Goal: Transaction & Acquisition: Purchase product/service

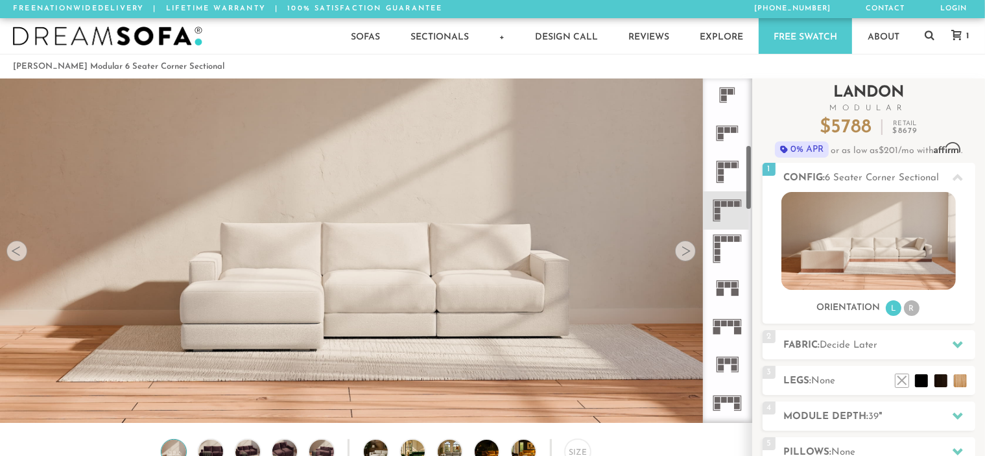
scroll to position [353, 0]
drag, startPoint x: 750, startPoint y: 127, endPoint x: 760, endPoint y: 194, distance: 67.6
click at [760, 194] on div "Introducing [PERSON_NAME] Modular $ 5788 Retail $ 8679 $ 5788 Retail $ 8679 0% …" at bounding box center [868, 354] width 233 height 553
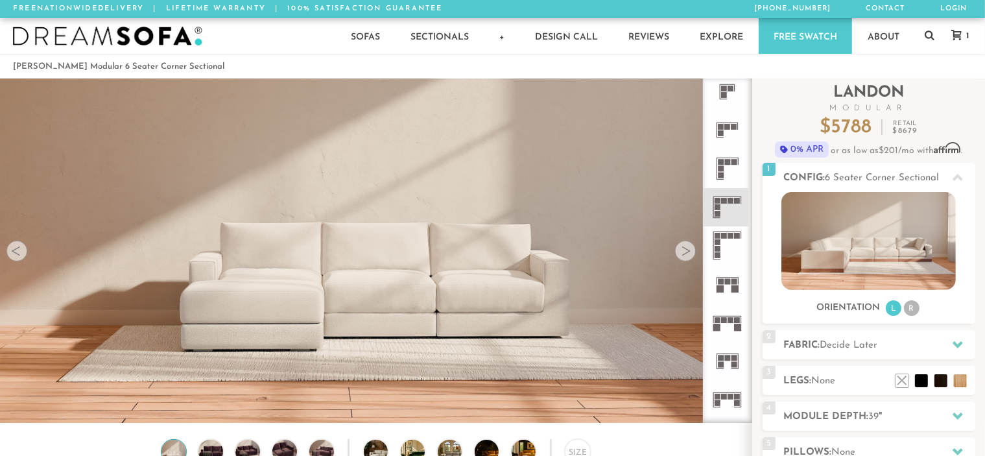
click at [732, 199] on rect at bounding box center [731, 201] width 6 height 6
click at [733, 203] on icon at bounding box center [727, 207] width 38 height 38
click at [686, 254] on div at bounding box center [685, 251] width 21 height 21
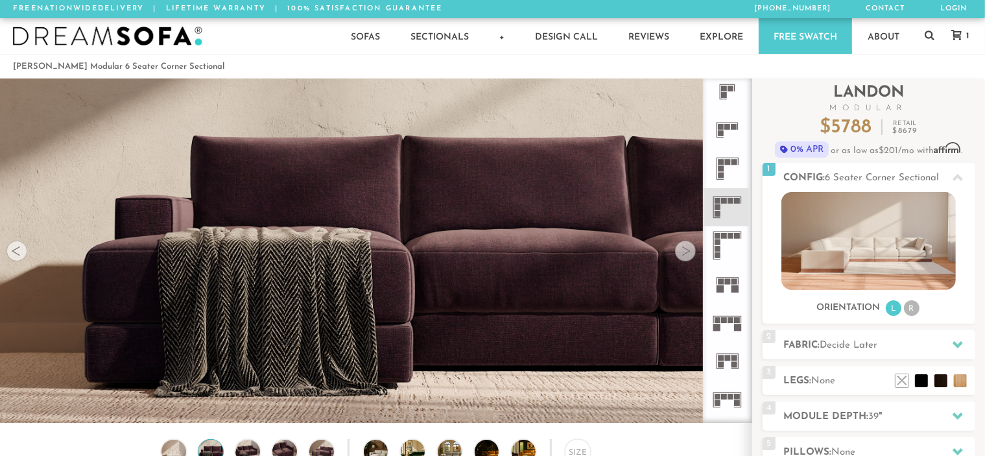
click at [686, 254] on div at bounding box center [685, 251] width 21 height 21
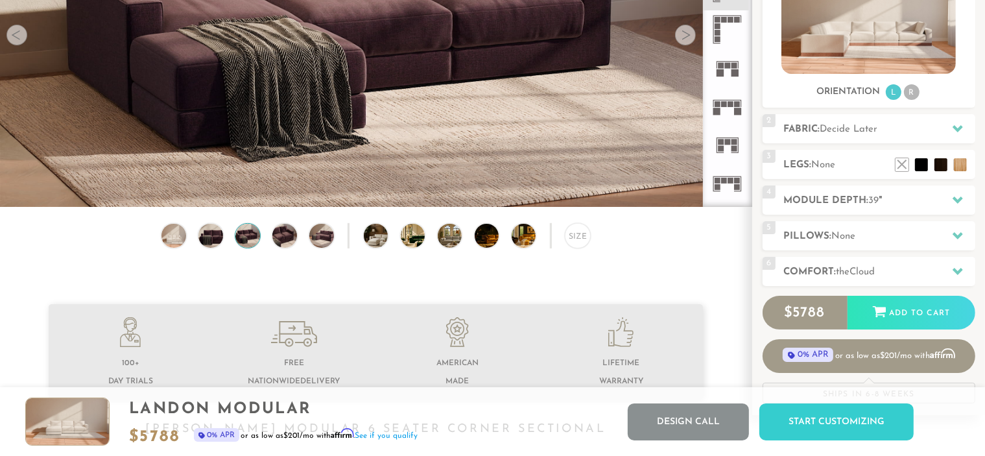
scroll to position [164, 0]
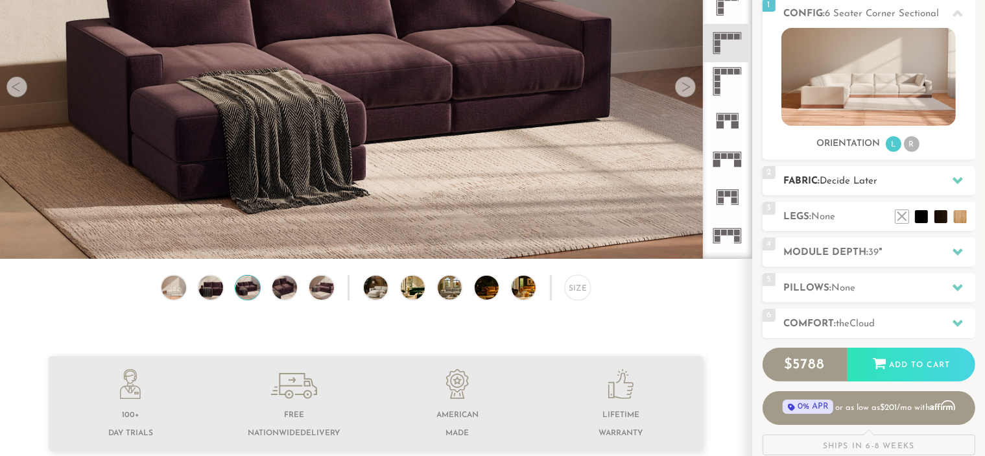
click at [919, 182] on h2 "Fabric: Decide Later" at bounding box center [879, 181] width 191 height 15
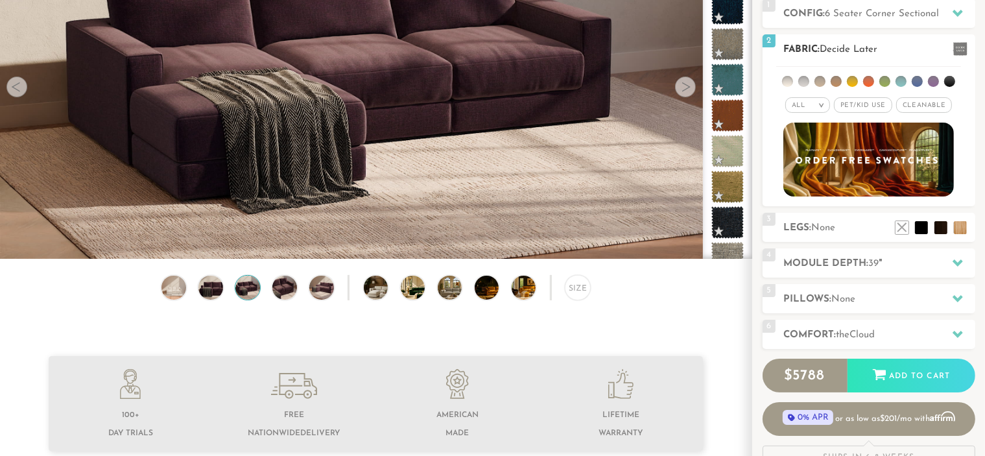
click at [947, 80] on li at bounding box center [949, 81] width 11 height 11
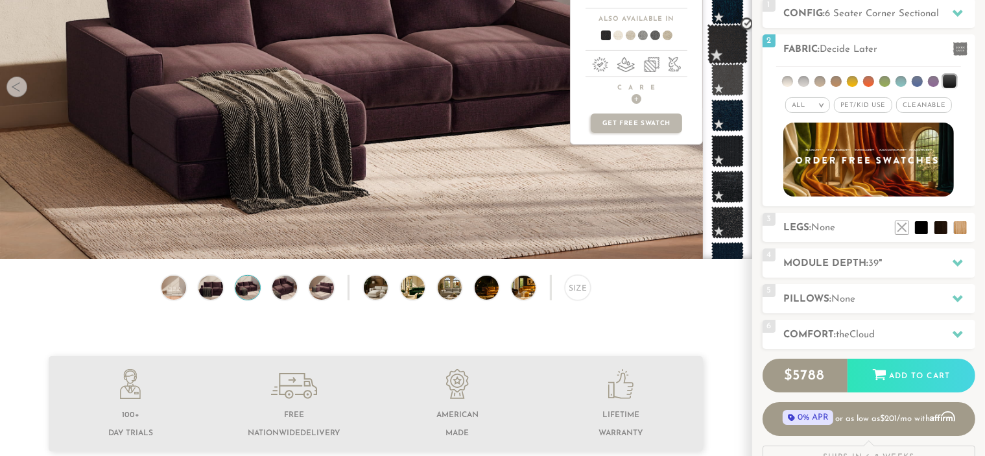
click at [717, 45] on span at bounding box center [728, 44] width 41 height 41
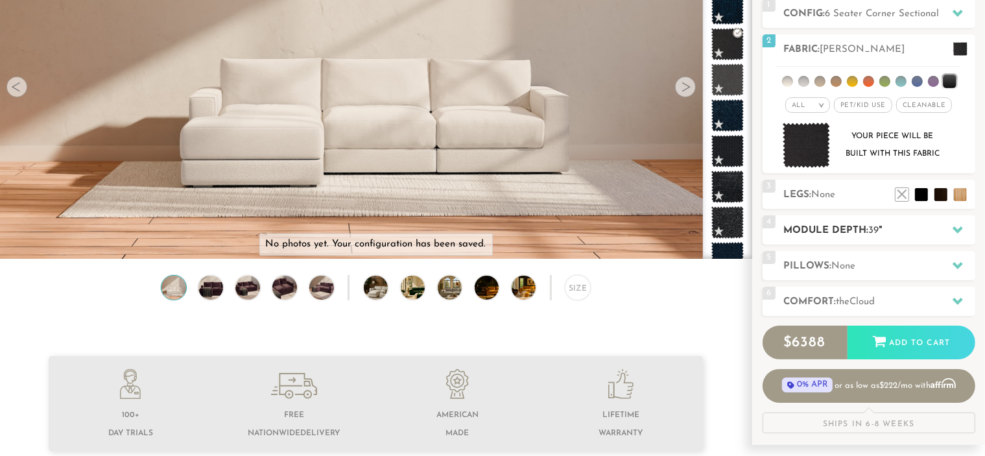
click at [892, 234] on h2 "Module Depth: 39 "" at bounding box center [879, 230] width 191 height 15
